Goal: Information Seeking & Learning: Learn about a topic

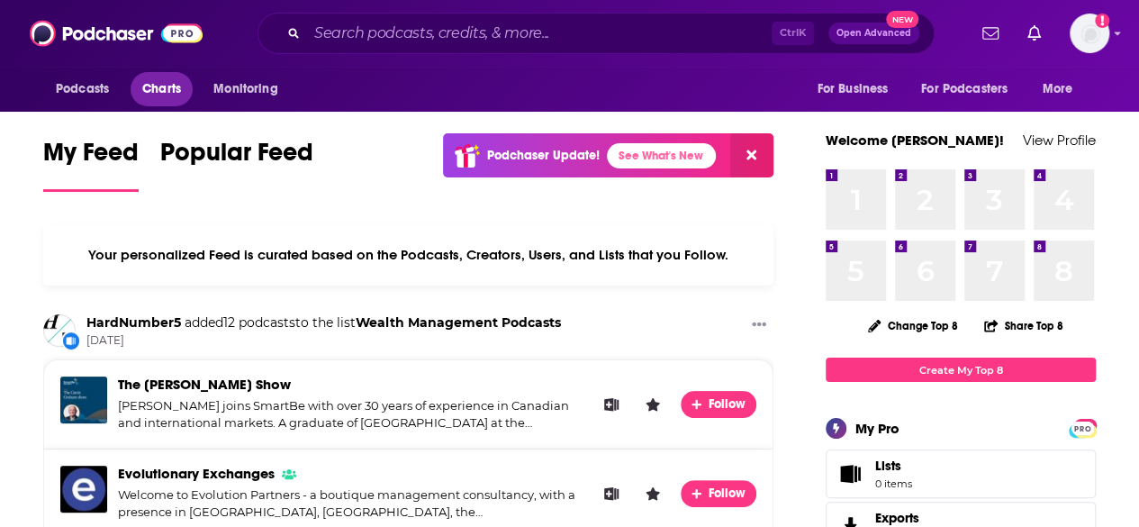
click at [154, 87] on span "Charts" at bounding box center [161, 89] width 39 height 25
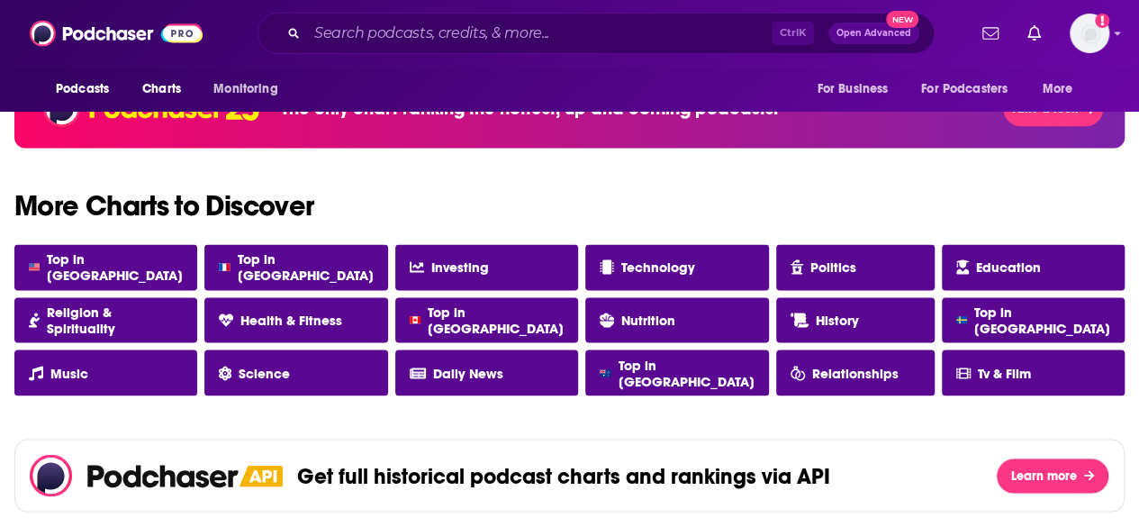
scroll to position [1544, 0]
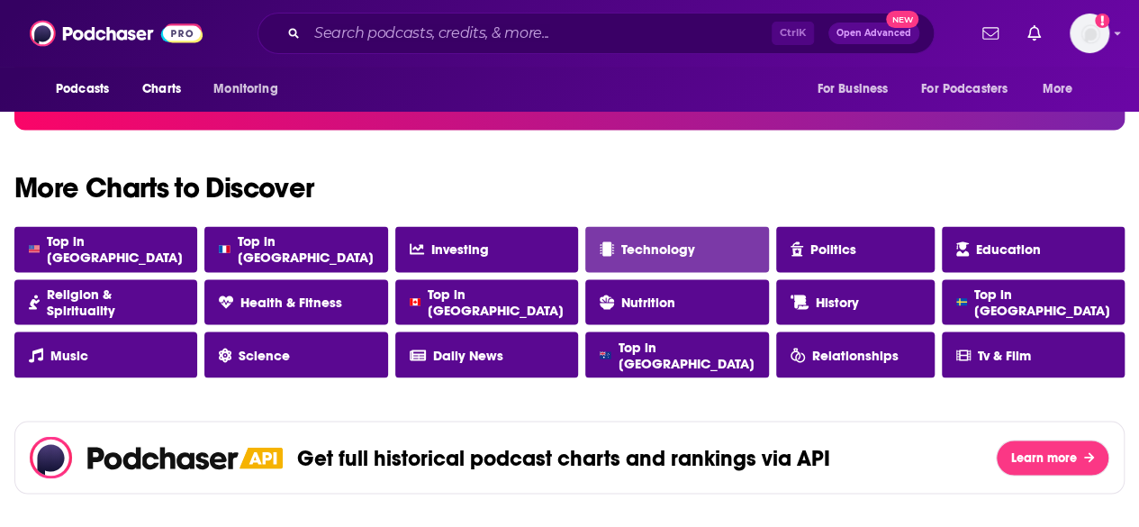
click at [641, 261] on link "Technology" at bounding box center [676, 249] width 183 height 46
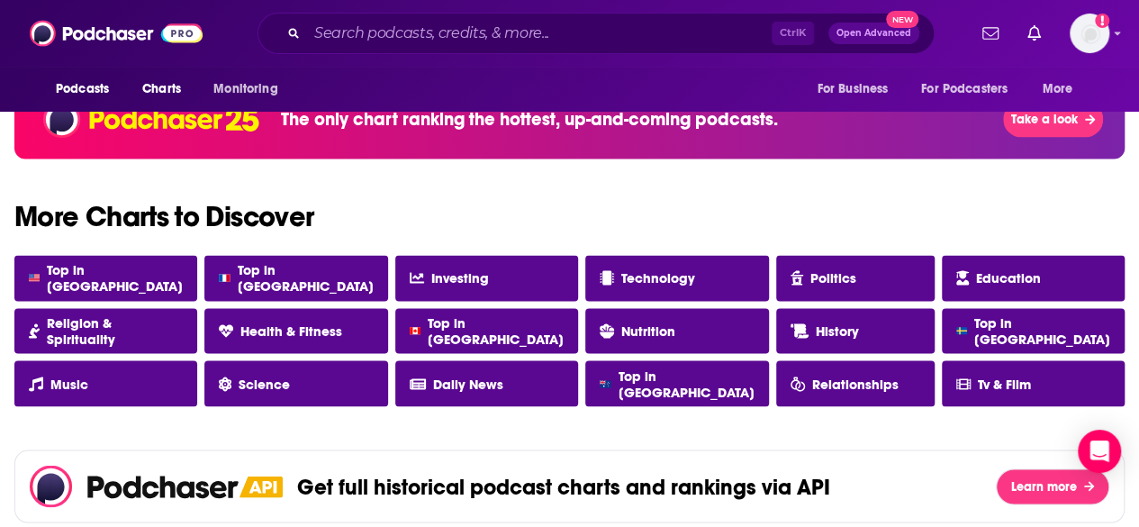
scroll to position [1514, 0]
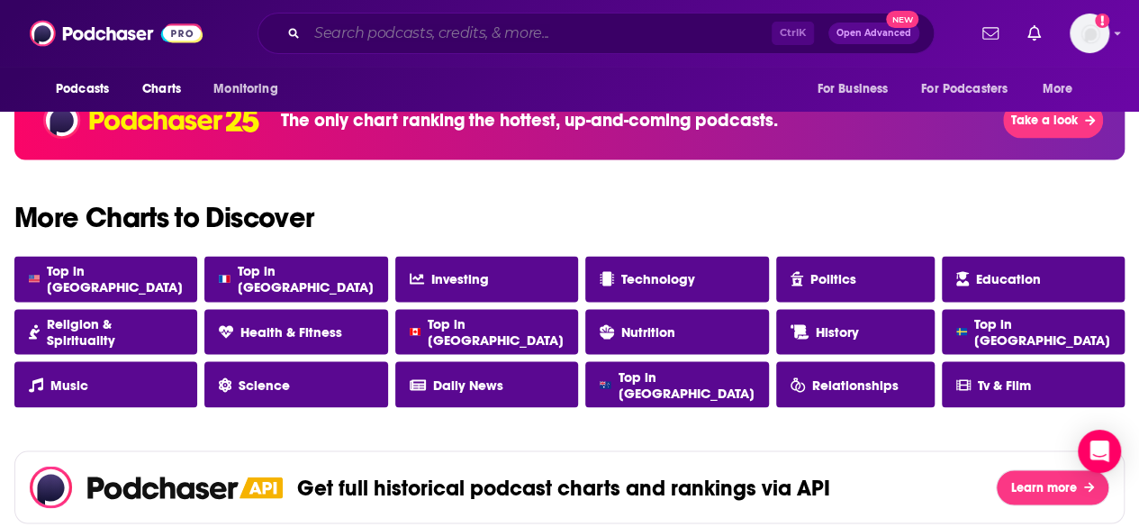
click at [383, 37] on input "Search podcasts, credits, & more..." at bounding box center [539, 33] width 465 height 29
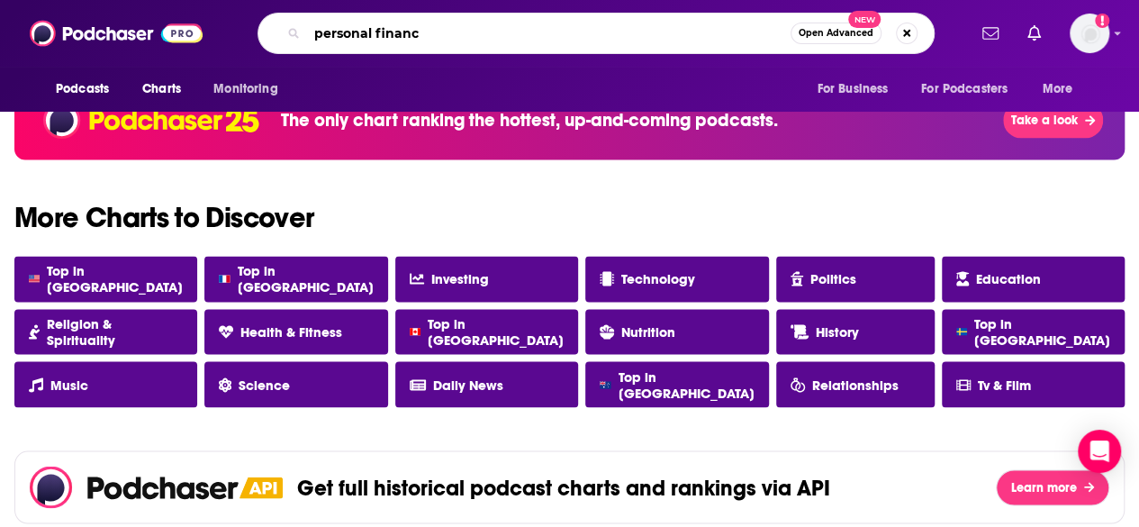
type input "personal finance"
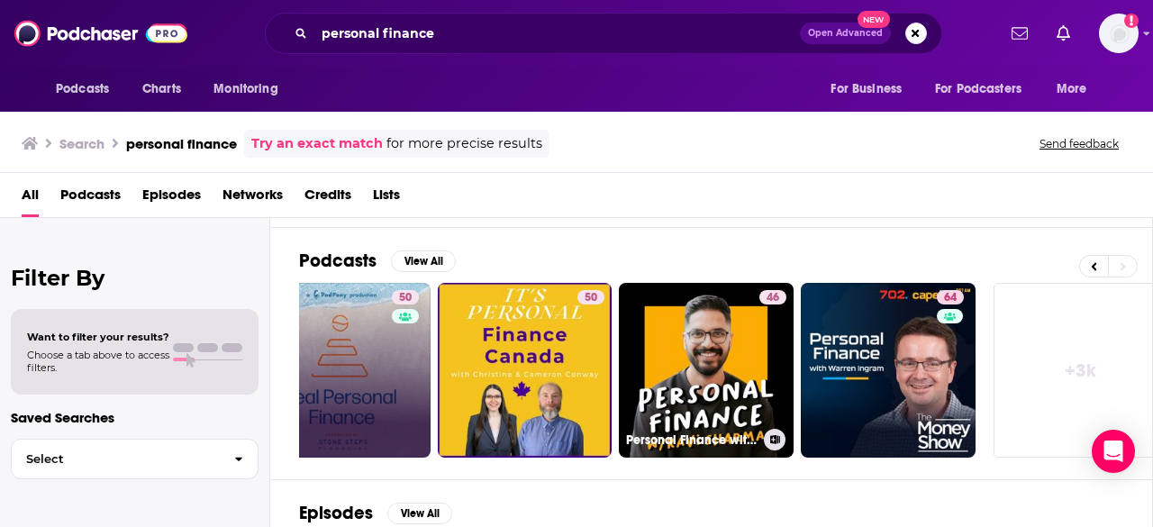
scroll to position [0, 800]
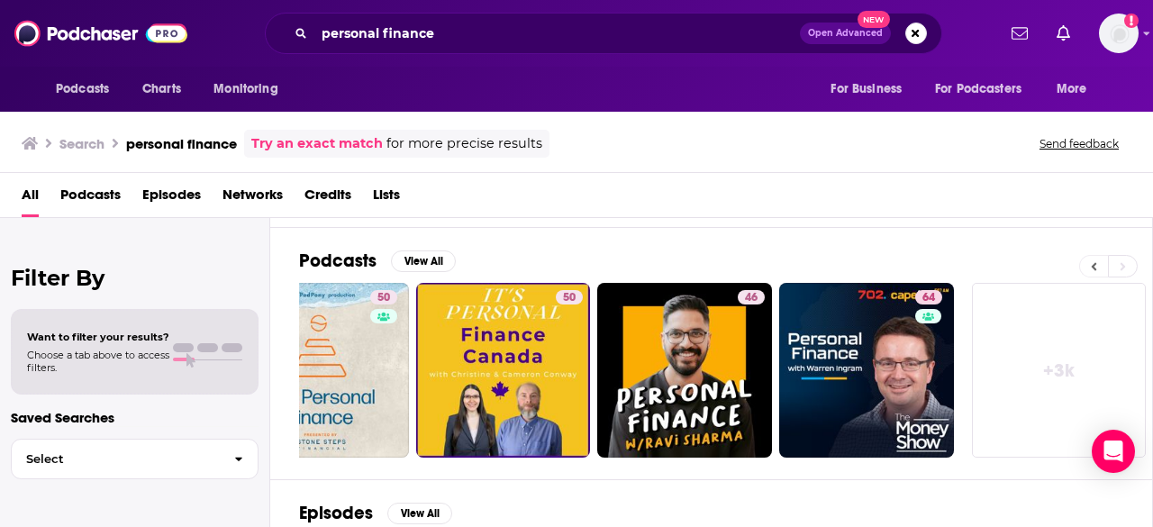
click at [1098, 267] on button at bounding box center [1093, 266] width 29 height 23
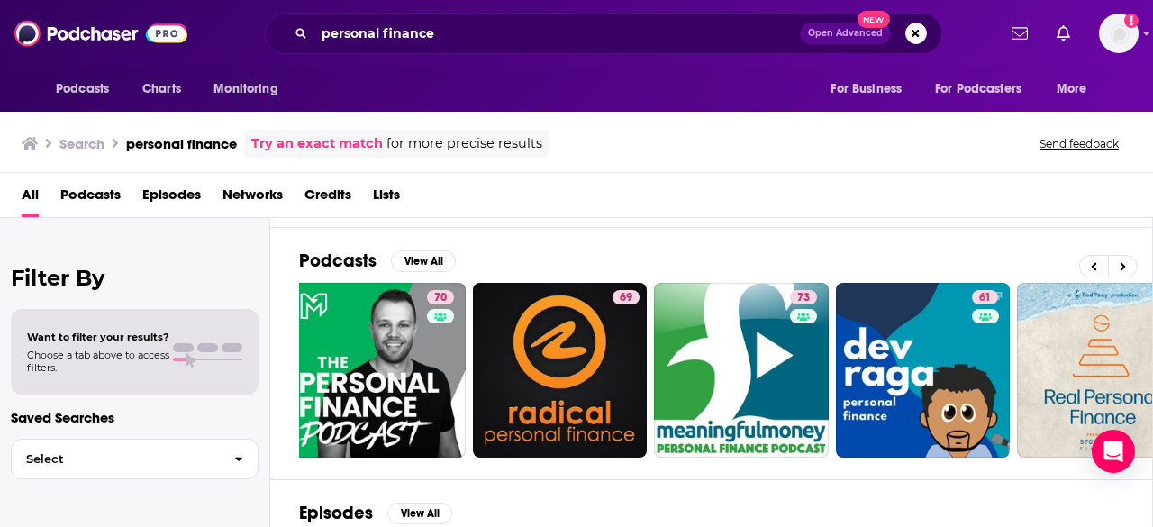
scroll to position [0, 0]
